Goal: Information Seeking & Learning: Learn about a topic

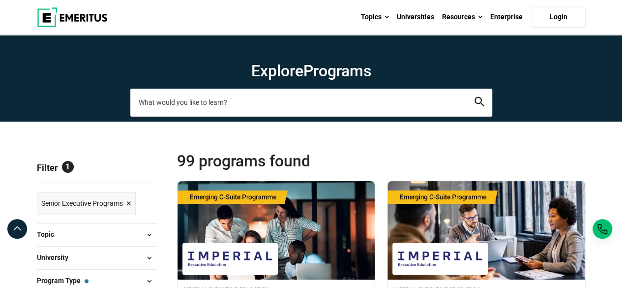
click at [226, 100] on input "search-page" at bounding box center [311, 103] width 362 height 28
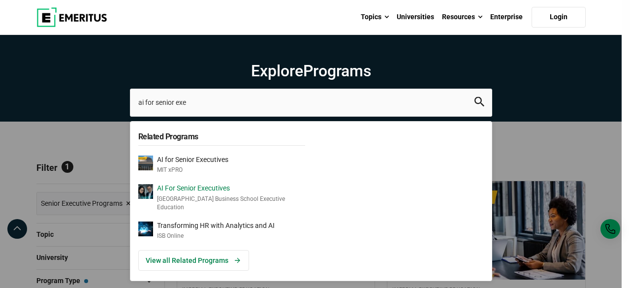
click at [180, 205] on p "[GEOGRAPHIC_DATA] Business School Executive Education" at bounding box center [231, 203] width 148 height 17
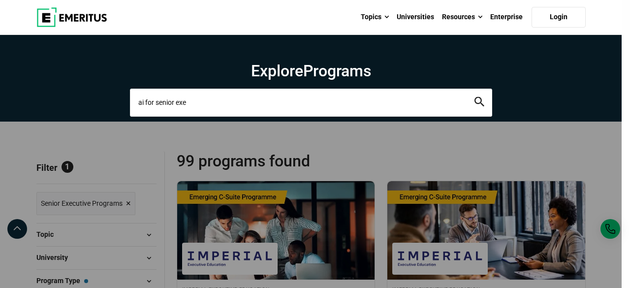
click at [218, 112] on input "ai for senior exe" at bounding box center [311, 103] width 362 height 28
type input "a"
type input "nus hr"
click at [474, 97] on button "search" at bounding box center [479, 102] width 10 height 11
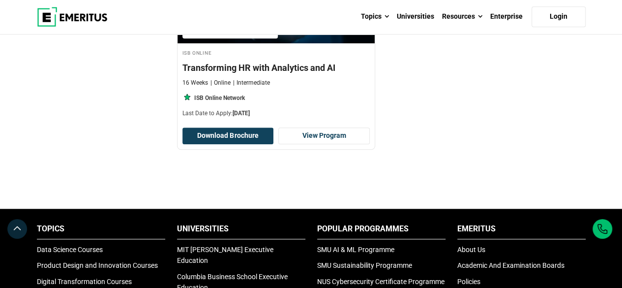
scroll to position [451, 0]
